Goal: Submit feedback/report problem

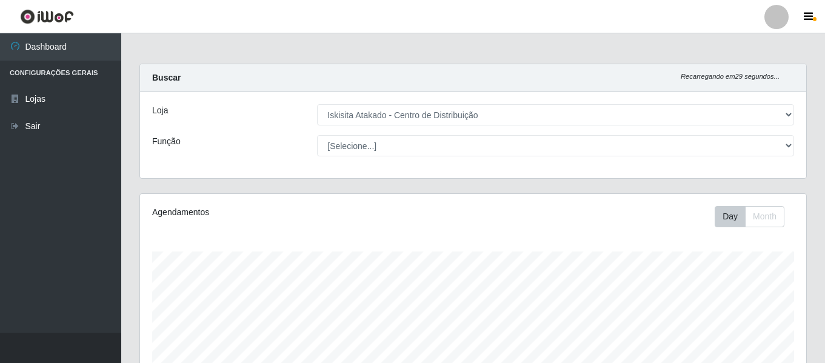
select select "425"
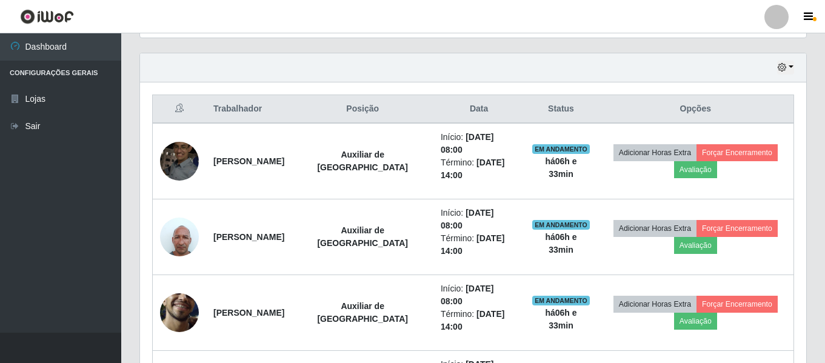
scroll to position [252, 666]
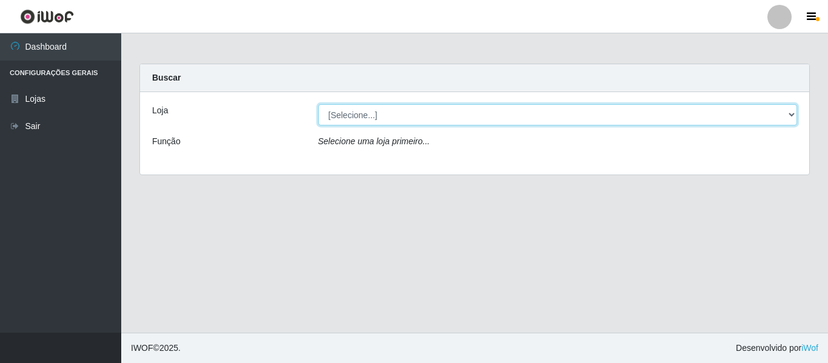
click at [403, 116] on select "[Selecione...] Iskisita Atakado - Centro de Distribuição" at bounding box center [557, 114] width 479 height 21
select select "425"
click at [318, 104] on select "[Selecione...] Iskisita Atakado - Centro de Distribuição" at bounding box center [557, 114] width 479 height 21
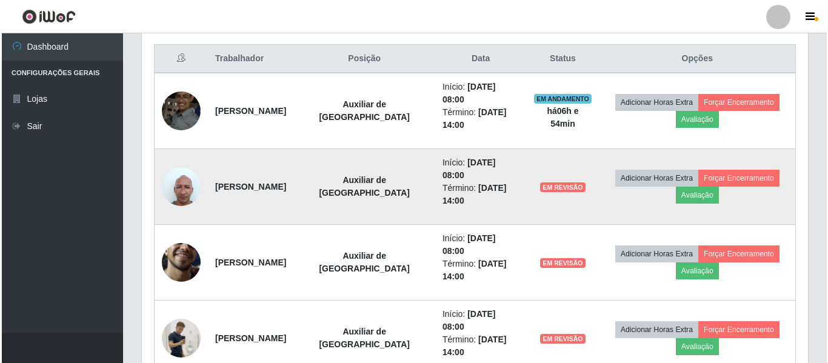
scroll to position [485, 0]
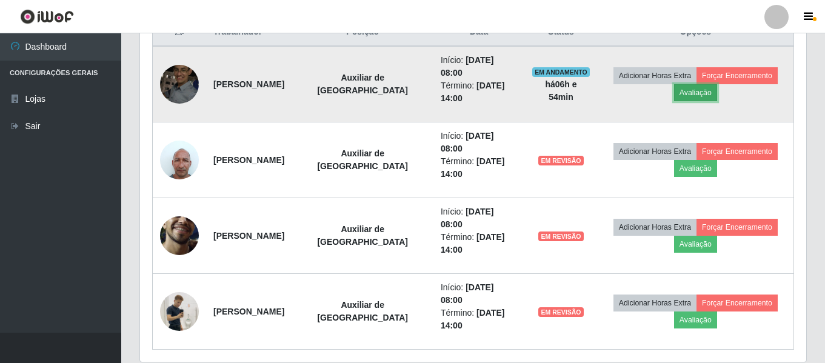
click at [693, 96] on button "Avaliação" at bounding box center [695, 92] width 43 height 17
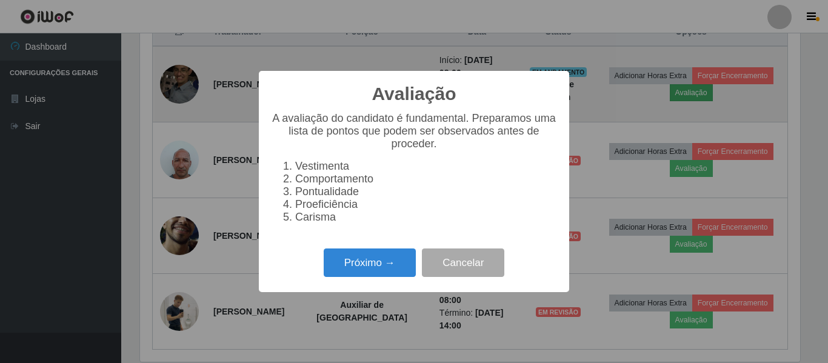
scroll to position [252, 660]
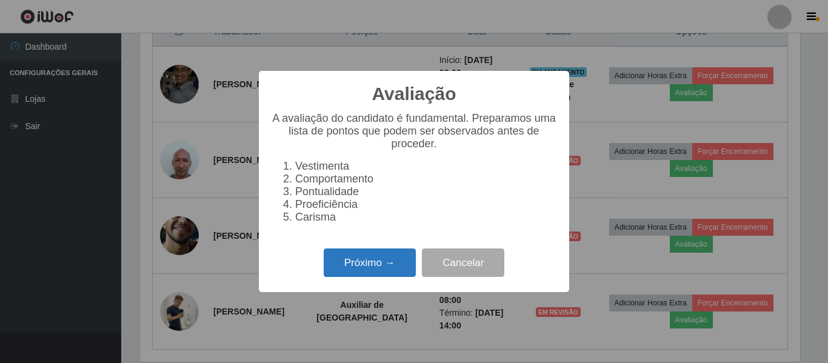
click at [350, 272] on button "Próximo →" at bounding box center [370, 262] width 92 height 28
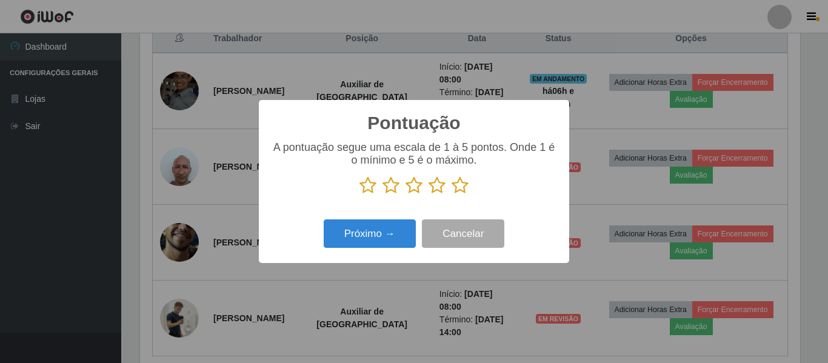
click at [466, 185] on icon at bounding box center [460, 185] width 17 height 18
click at [452, 195] on input "radio" at bounding box center [452, 195] width 0 height 0
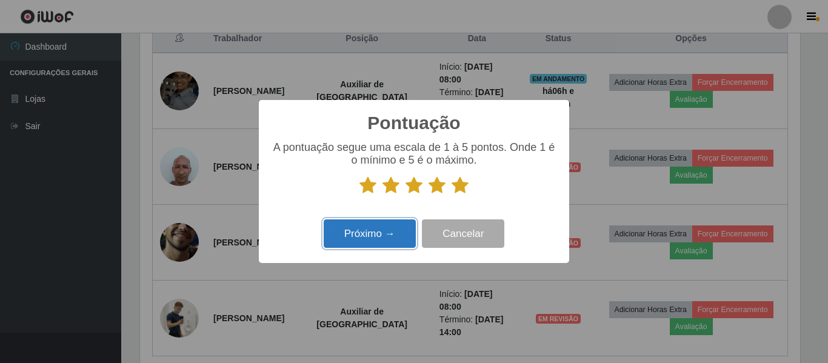
click at [381, 231] on button "Próximo →" at bounding box center [370, 233] width 92 height 28
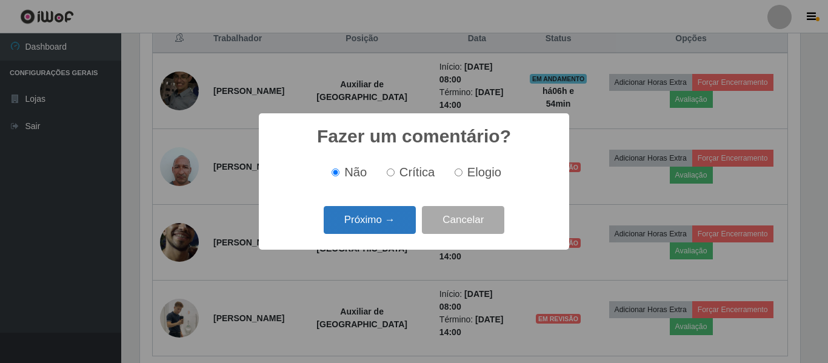
click at [393, 221] on button "Próximo →" at bounding box center [370, 220] width 92 height 28
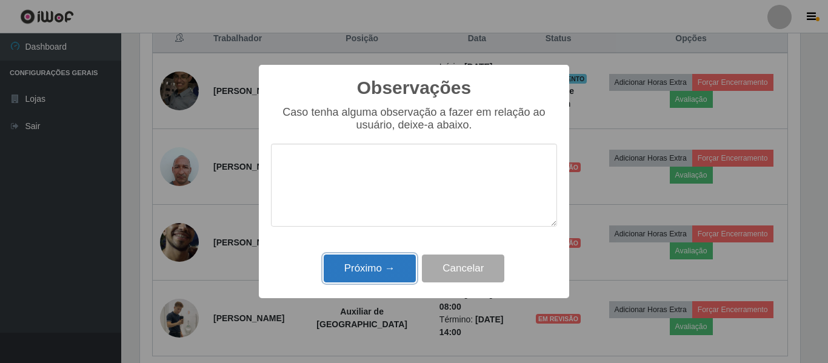
click at [387, 260] on button "Próximo →" at bounding box center [370, 269] width 92 height 28
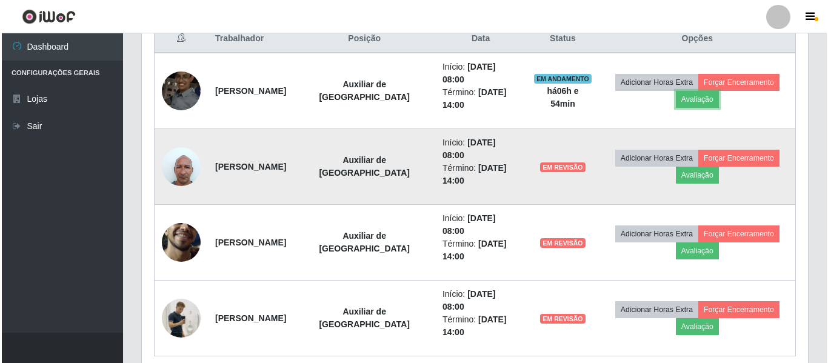
scroll to position [252, 666]
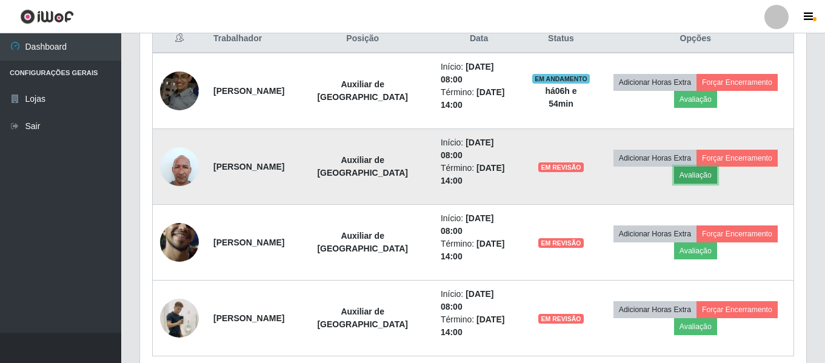
click at [695, 175] on button "Avaliação" at bounding box center [695, 175] width 43 height 17
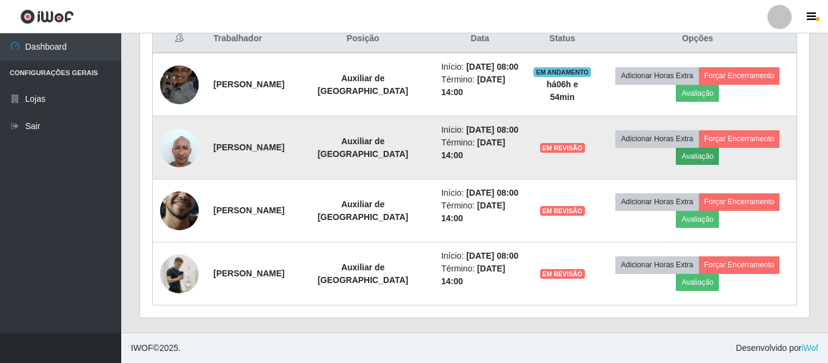
scroll to position [252, 660]
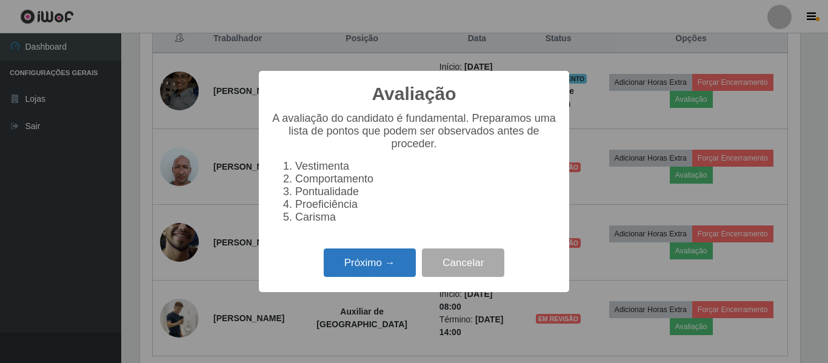
click at [368, 267] on button "Próximo →" at bounding box center [370, 262] width 92 height 28
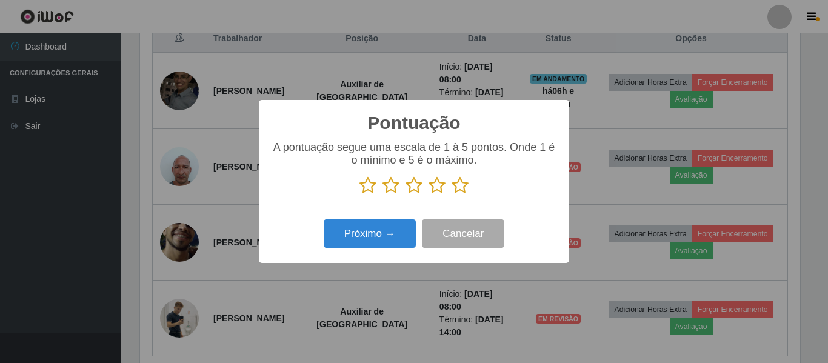
click at [461, 188] on icon at bounding box center [460, 185] width 17 height 18
click at [452, 195] on input "radio" at bounding box center [452, 195] width 0 height 0
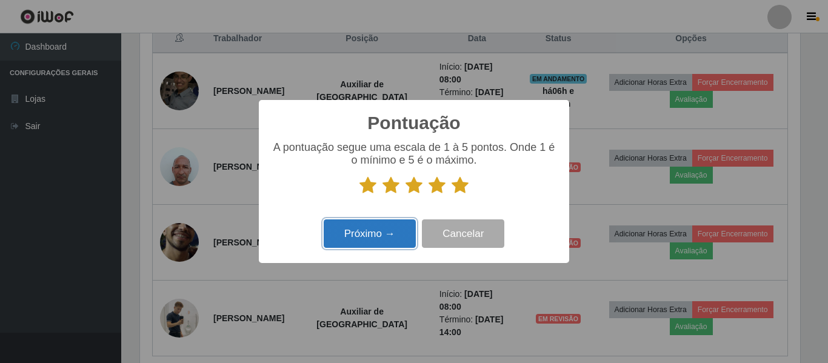
click at [397, 231] on button "Próximo →" at bounding box center [370, 233] width 92 height 28
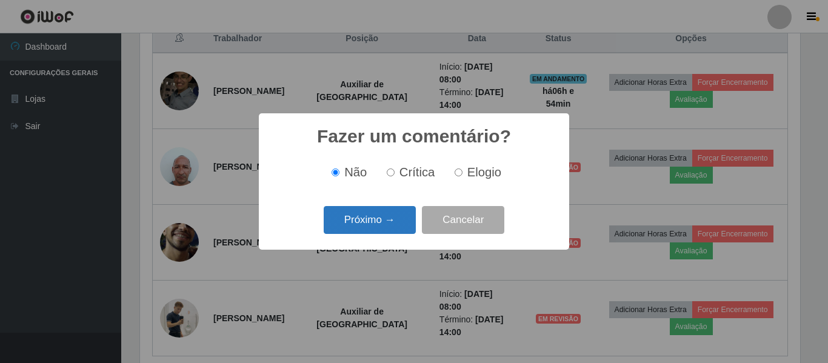
click at [388, 219] on button "Próximo →" at bounding box center [370, 220] width 92 height 28
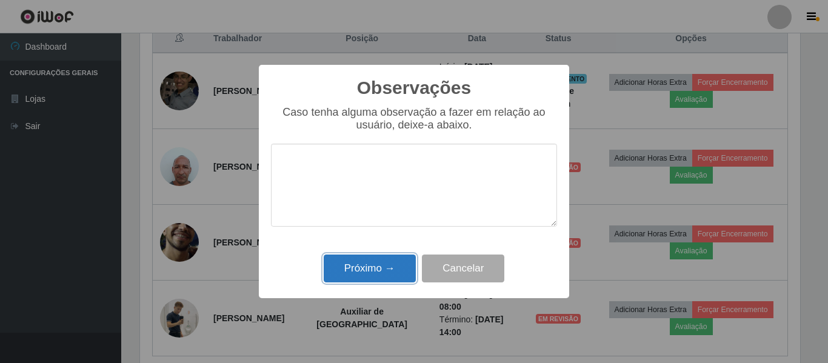
click at [386, 261] on button "Próximo →" at bounding box center [370, 269] width 92 height 28
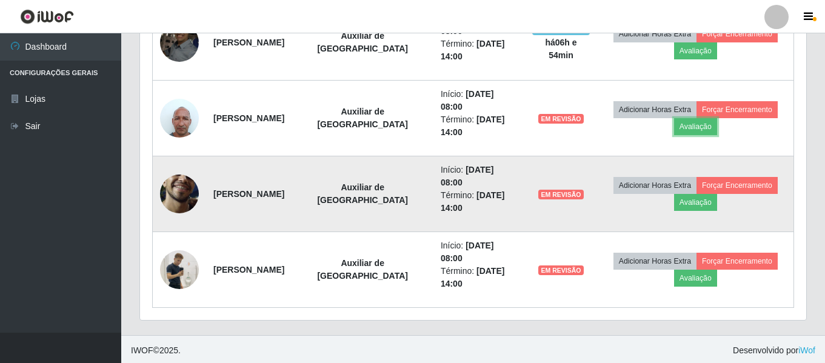
scroll to position [529, 0]
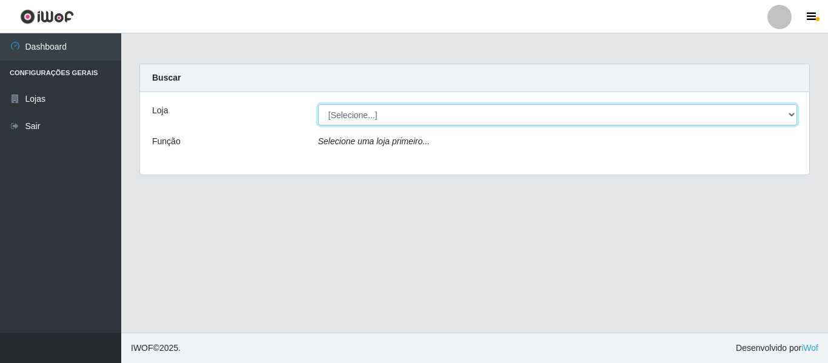
drag, startPoint x: 0, startPoint y: 0, endPoint x: 432, endPoint y: 115, distance: 446.5
click at [432, 115] on select "[Selecione...] Iskisita Atakado - Centro de Distribuição" at bounding box center [557, 114] width 479 height 21
select select "425"
click at [318, 104] on select "[Selecione...] Iskisita Atakado - Centro de Distribuição" at bounding box center [557, 114] width 479 height 21
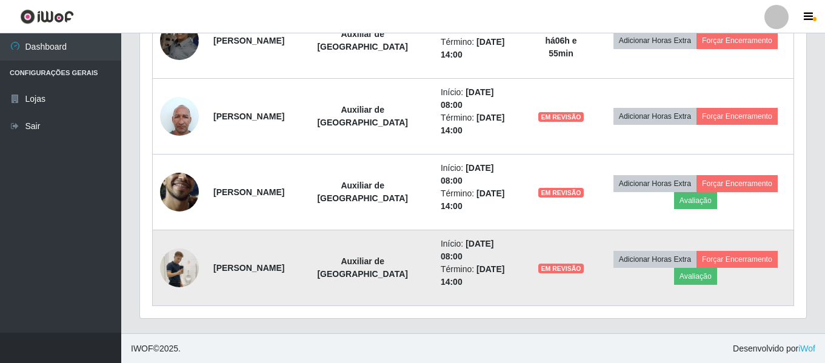
scroll to position [529, 0]
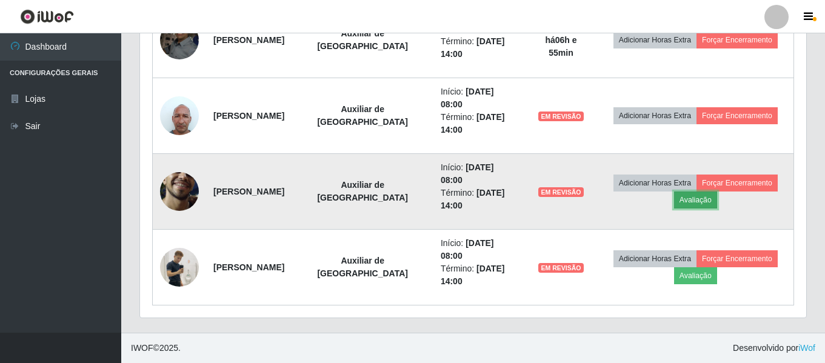
click at [698, 200] on button "Avaliação" at bounding box center [695, 200] width 43 height 17
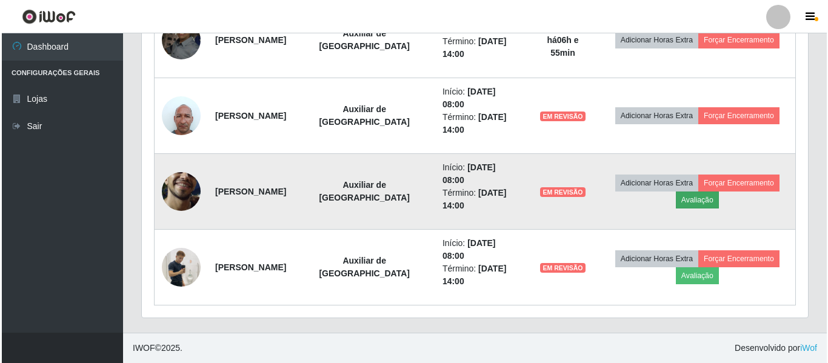
scroll to position [252, 660]
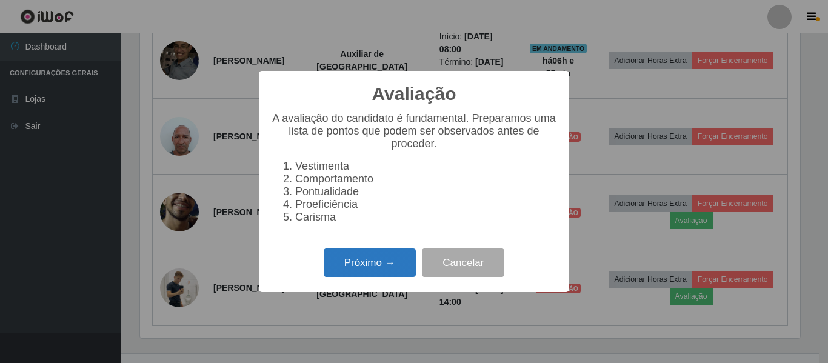
click at [404, 263] on button "Próximo →" at bounding box center [370, 262] width 92 height 28
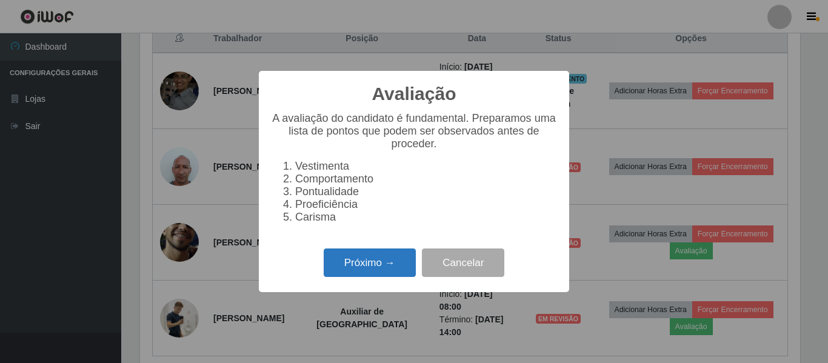
scroll to position [605822, 605414]
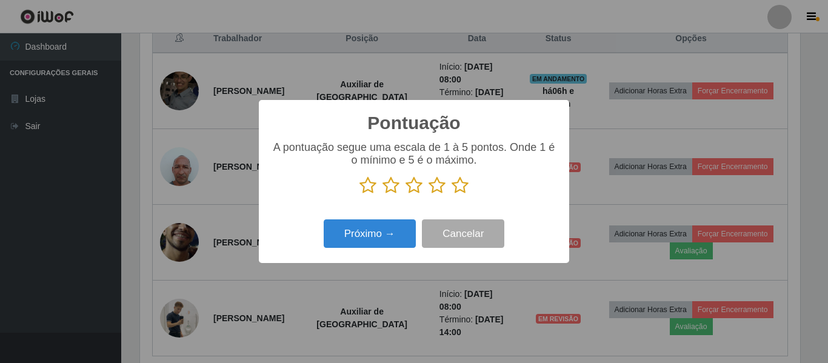
click at [435, 188] on icon at bounding box center [436, 185] width 17 height 18
click at [428, 195] on input "radio" at bounding box center [428, 195] width 0 height 0
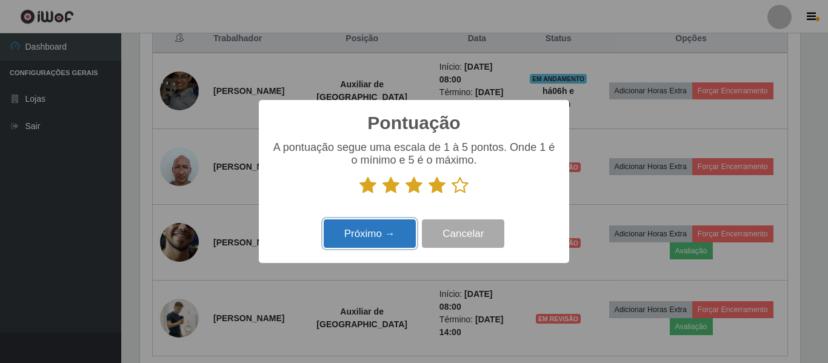
click at [381, 248] on button "Próximo →" at bounding box center [370, 233] width 92 height 28
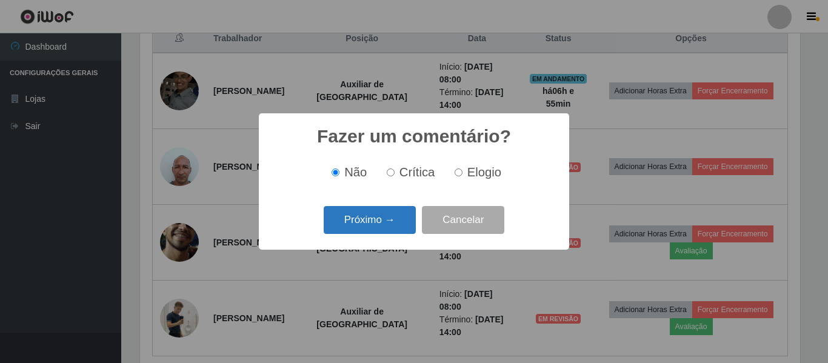
click at [385, 216] on button "Próximo →" at bounding box center [370, 220] width 92 height 28
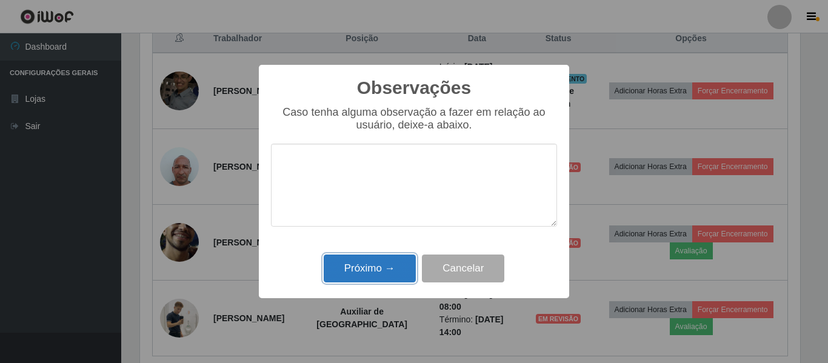
click at [389, 256] on button "Próximo →" at bounding box center [370, 269] width 92 height 28
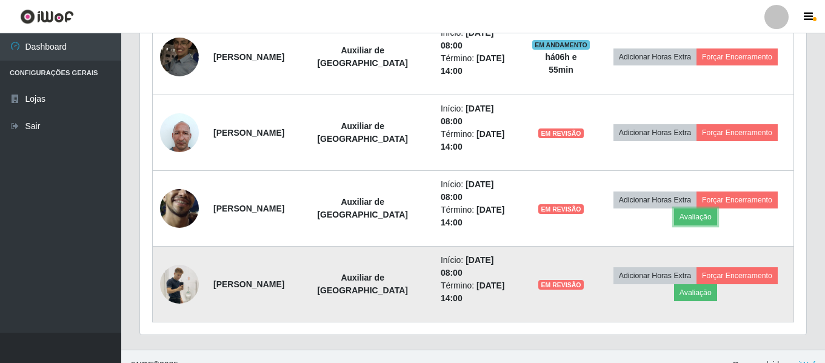
scroll to position [529, 0]
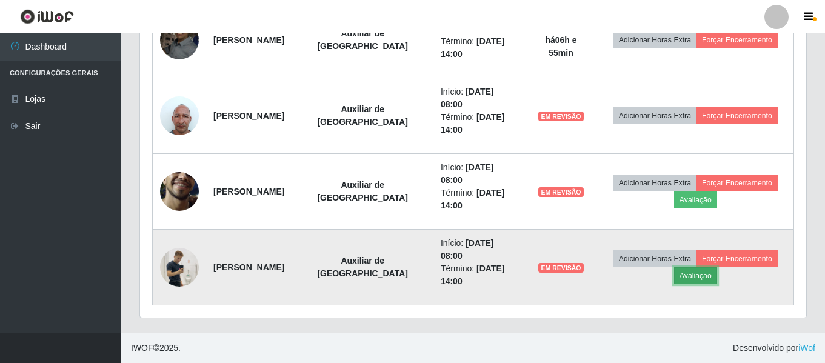
click at [696, 278] on button "Avaliação" at bounding box center [695, 275] width 43 height 17
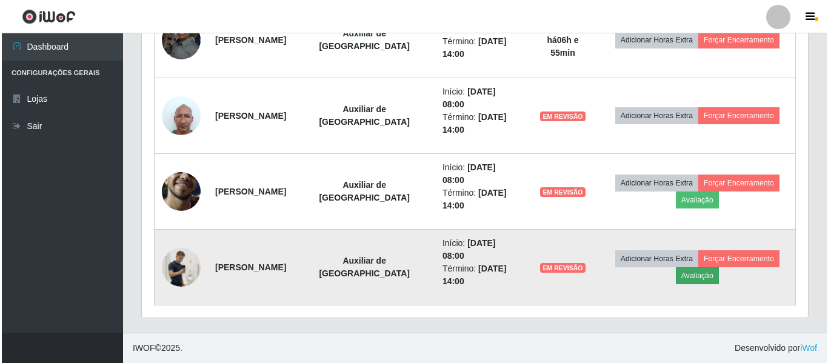
scroll to position [252, 660]
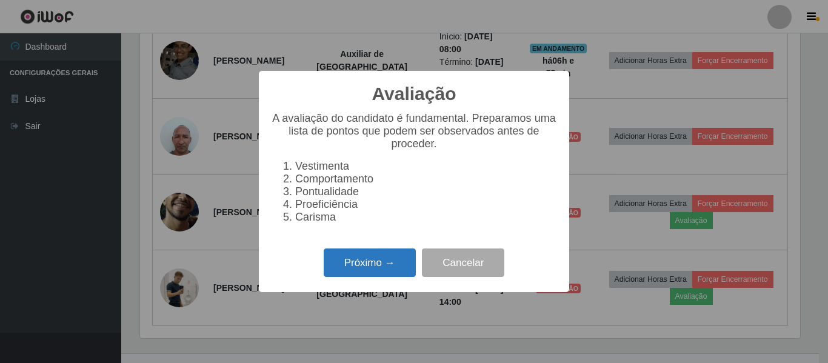
click at [378, 262] on button "Próximo →" at bounding box center [370, 262] width 92 height 28
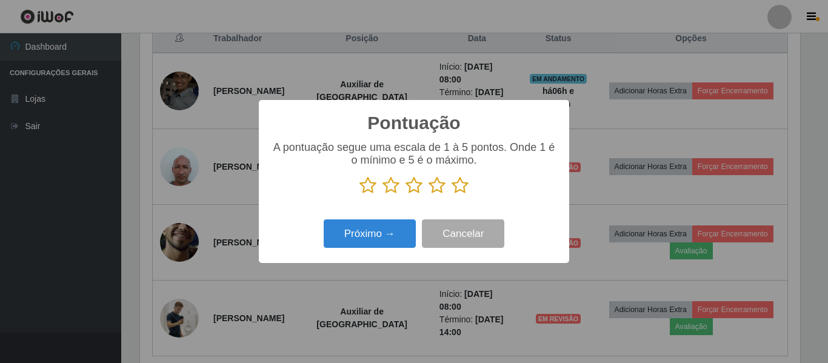
click at [456, 187] on icon at bounding box center [460, 185] width 17 height 18
click at [452, 195] on input "radio" at bounding box center [452, 195] width 0 height 0
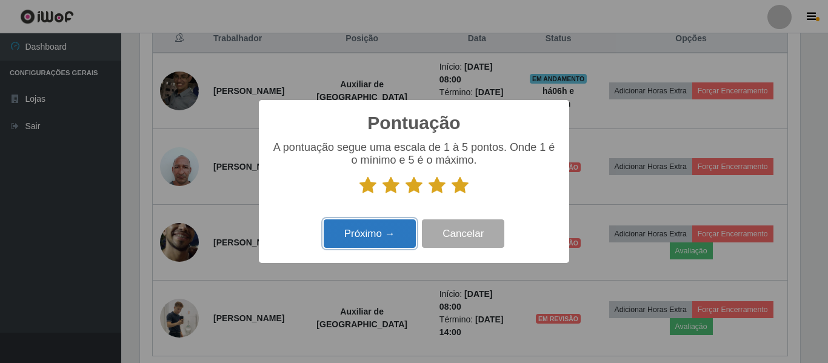
click at [383, 237] on button "Próximo →" at bounding box center [370, 233] width 92 height 28
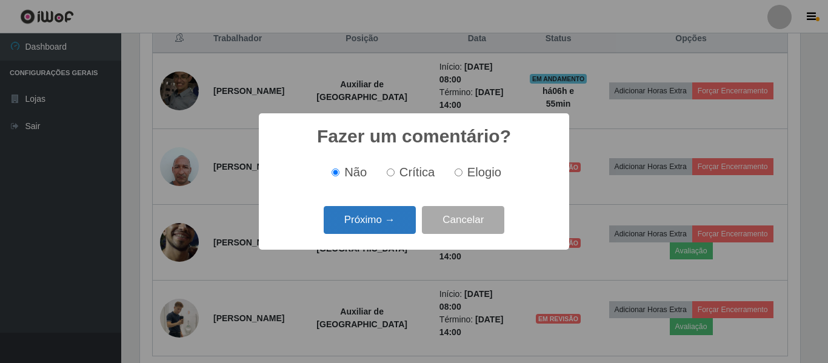
click at [390, 225] on button "Próximo →" at bounding box center [370, 220] width 92 height 28
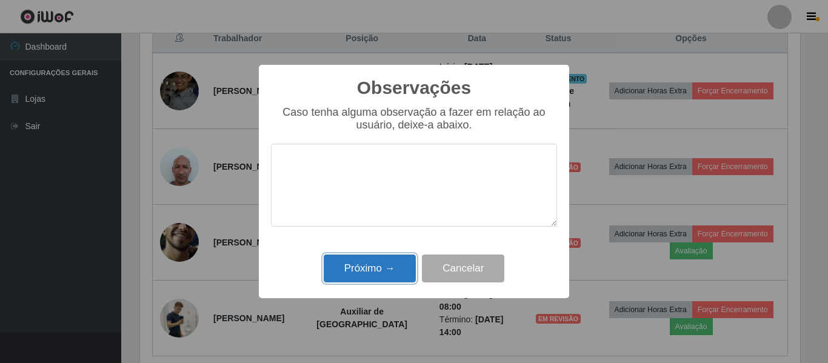
click at [404, 268] on button "Próximo →" at bounding box center [370, 269] width 92 height 28
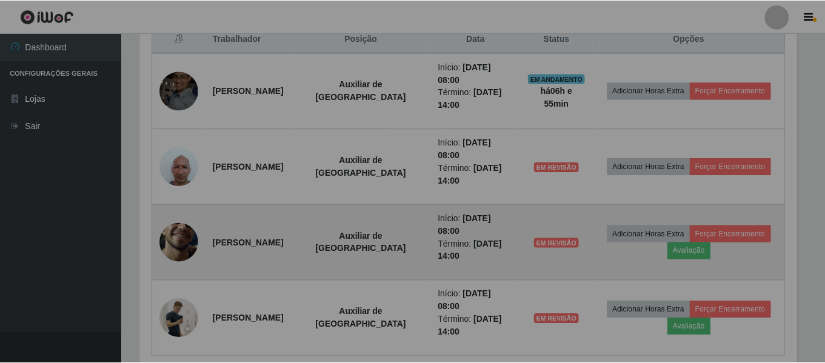
scroll to position [252, 666]
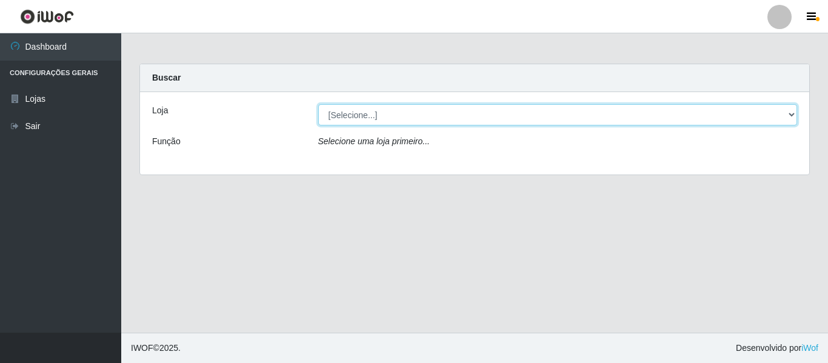
click at [467, 112] on select "[Selecione...] Iskisita Atakado - Centro de Distribuição" at bounding box center [557, 114] width 479 height 21
select select "425"
click at [318, 104] on select "[Selecione...] Iskisita Atakado - Centro de Distribuição" at bounding box center [557, 114] width 479 height 21
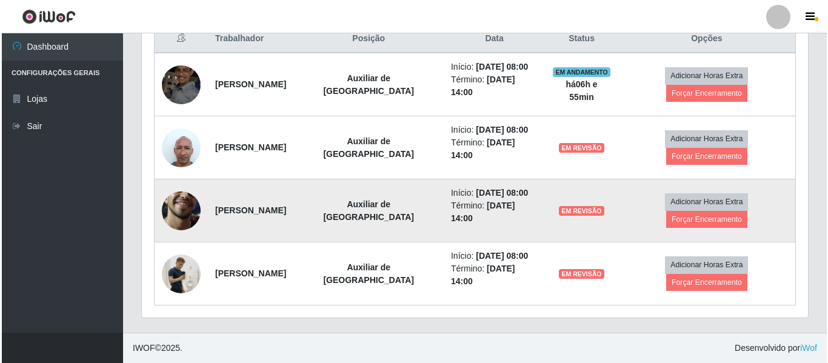
scroll to position [418, 0]
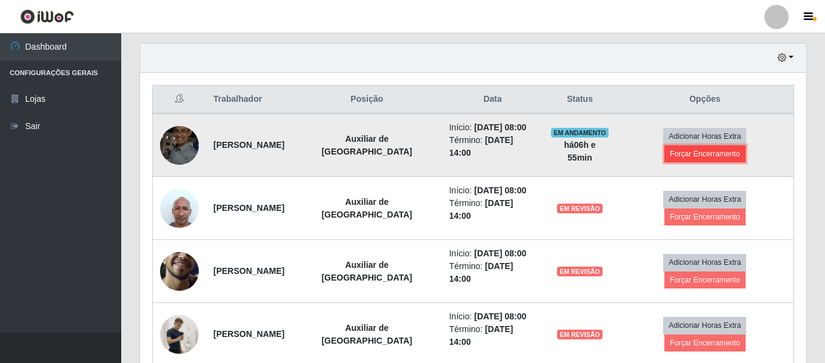
click at [693, 158] on button "Forçar Encerramento" at bounding box center [704, 153] width 81 height 17
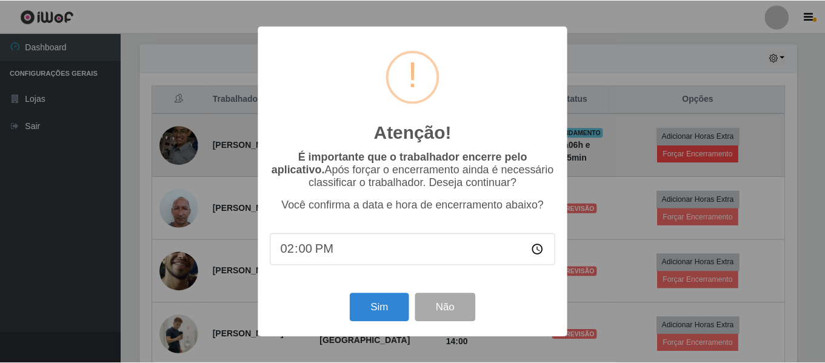
scroll to position [252, 660]
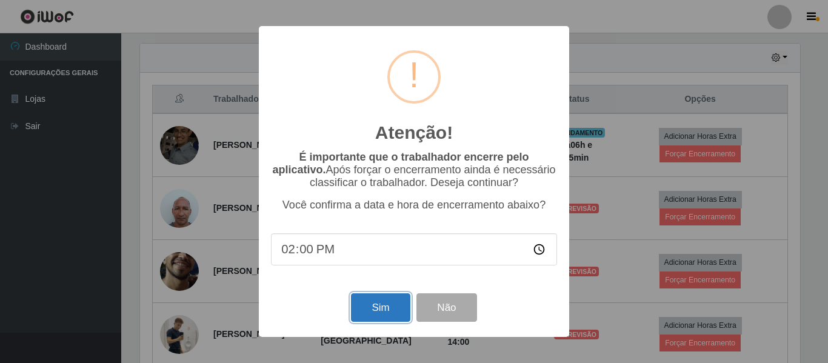
click at [379, 309] on button "Sim" at bounding box center [380, 307] width 59 height 28
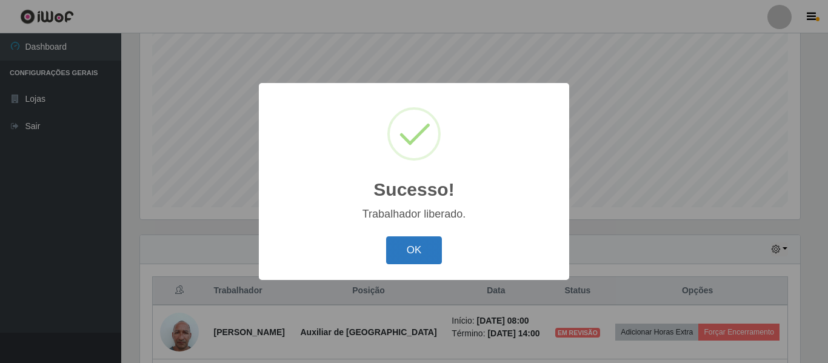
click at [424, 241] on button "OK" at bounding box center [414, 250] width 56 height 28
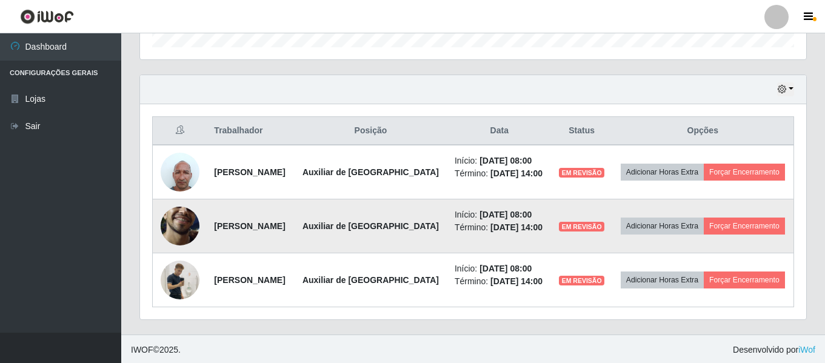
scroll to position [388, 0]
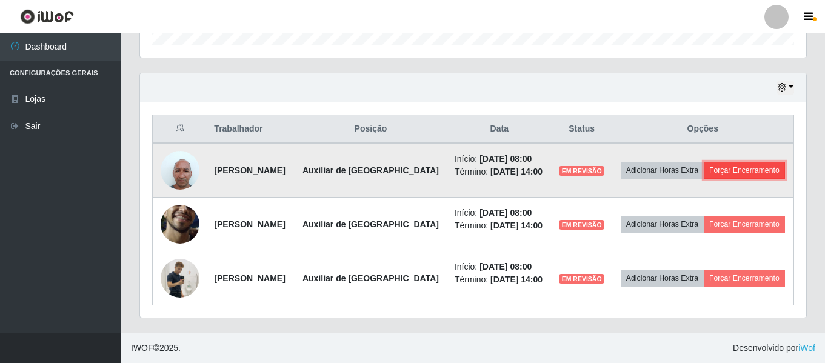
click at [752, 164] on button "Forçar Encerramento" at bounding box center [744, 170] width 81 height 17
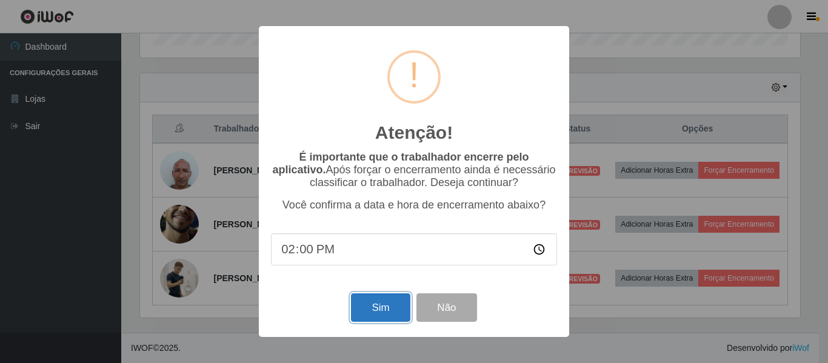
click at [381, 311] on button "Sim" at bounding box center [380, 307] width 59 height 28
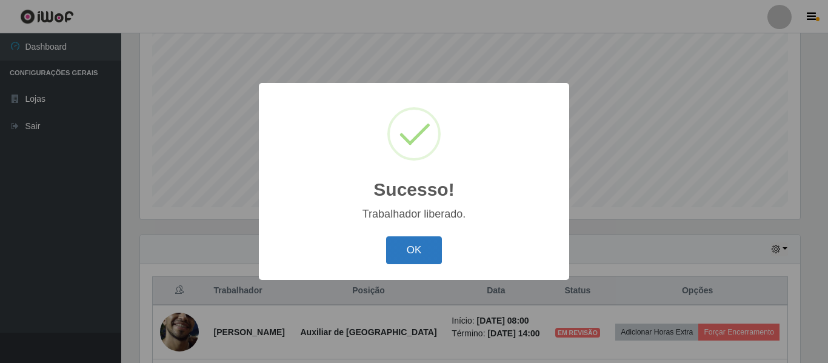
click at [413, 244] on button "OK" at bounding box center [414, 250] width 56 height 28
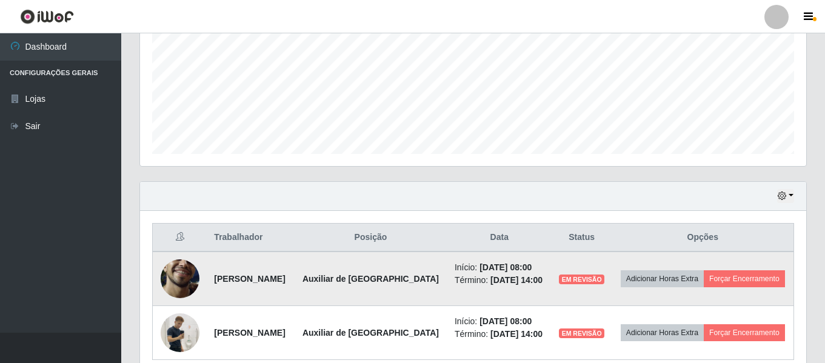
scroll to position [334, 0]
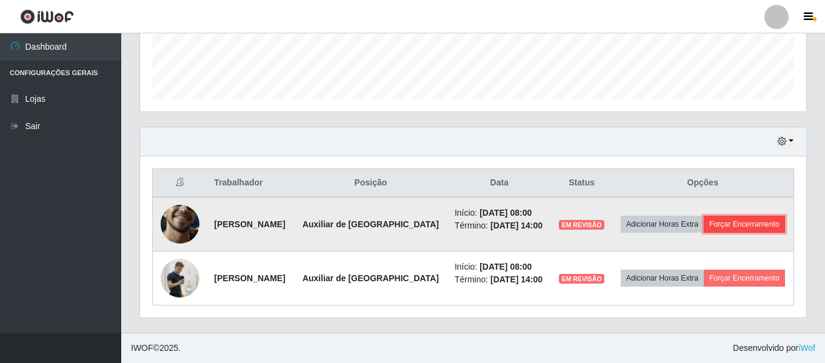
click at [729, 218] on button "Forçar Encerramento" at bounding box center [744, 224] width 81 height 17
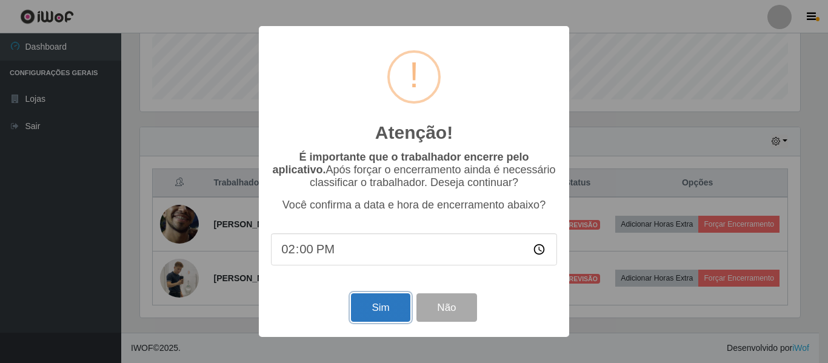
click at [374, 308] on button "Sim" at bounding box center [380, 307] width 59 height 28
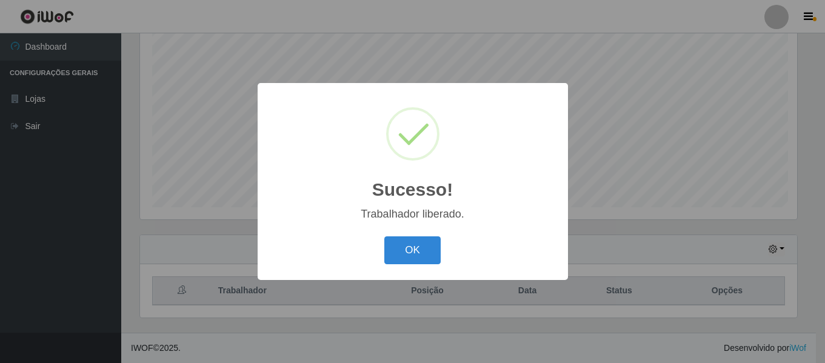
scroll to position [0, 0]
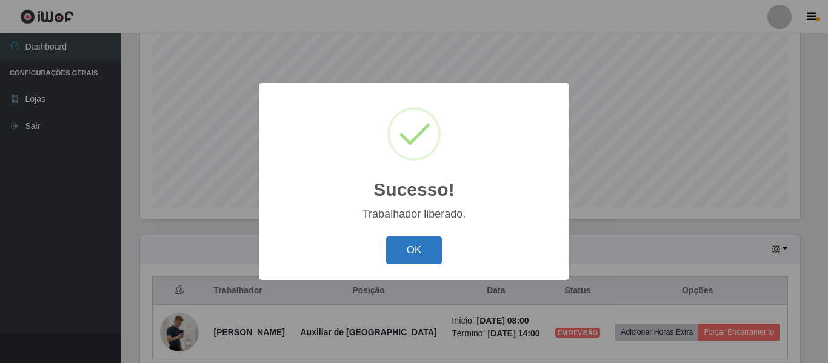
click at [425, 248] on button "OK" at bounding box center [414, 250] width 56 height 28
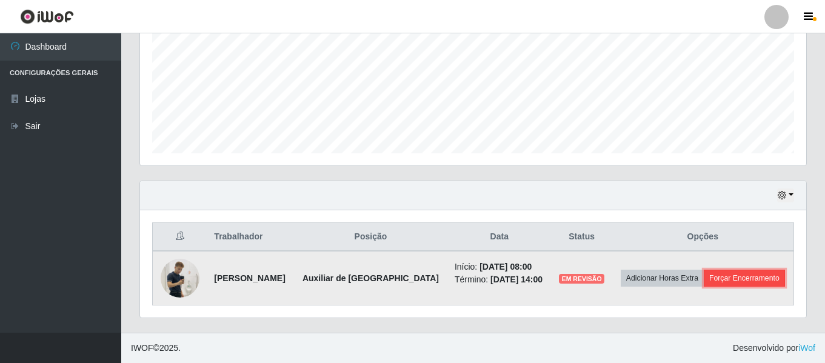
click at [740, 277] on button "Forçar Encerramento" at bounding box center [744, 278] width 81 height 17
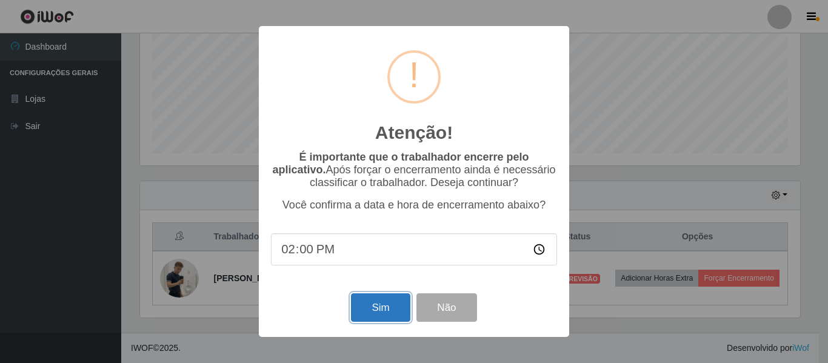
click at [382, 312] on button "Sim" at bounding box center [380, 307] width 59 height 28
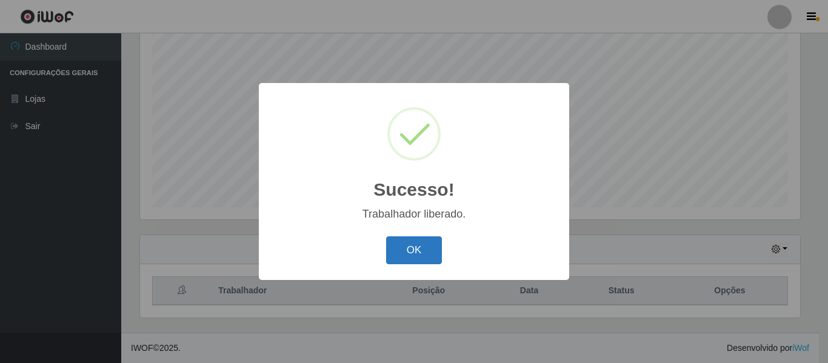
click at [423, 252] on button "OK" at bounding box center [414, 250] width 56 height 28
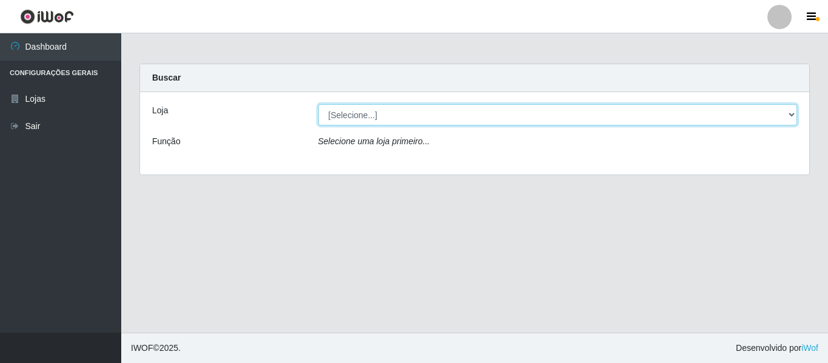
click at [439, 110] on select "[Selecione...] Iskisita Atakado - Centro de Distribuição" at bounding box center [557, 114] width 479 height 21
select select "425"
click at [318, 104] on select "[Selecione...] Iskisita Atakado - Centro de Distribuição" at bounding box center [557, 114] width 479 height 21
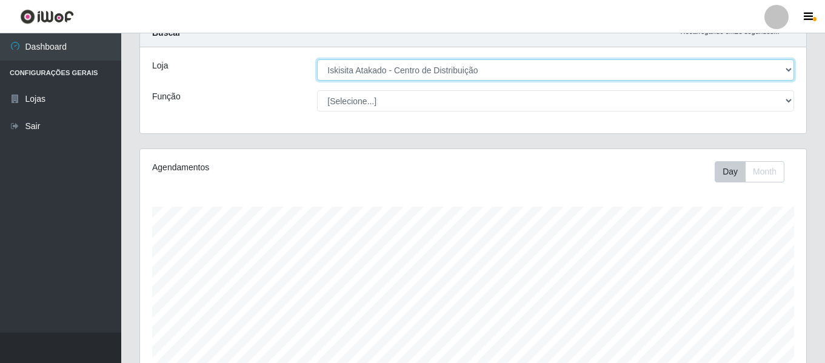
scroll to position [226, 0]
